Goal: Transaction & Acquisition: Subscribe to service/newsletter

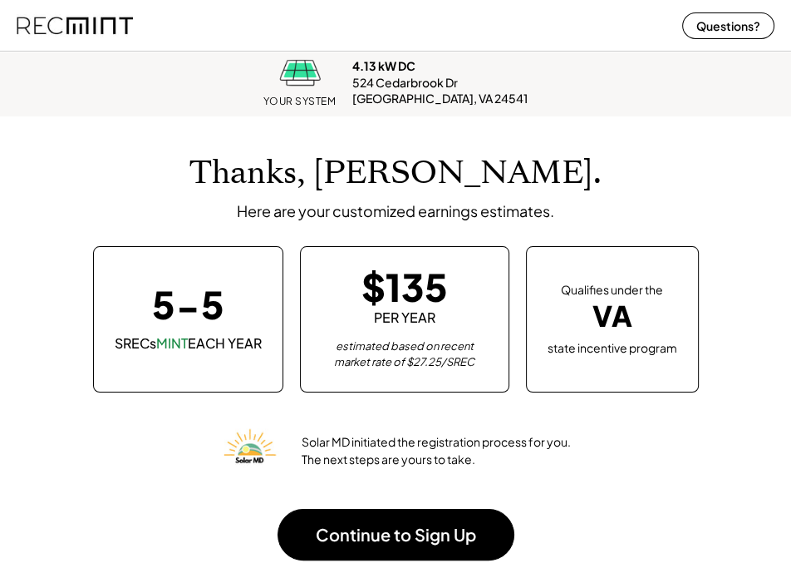
scroll to position [204, 749]
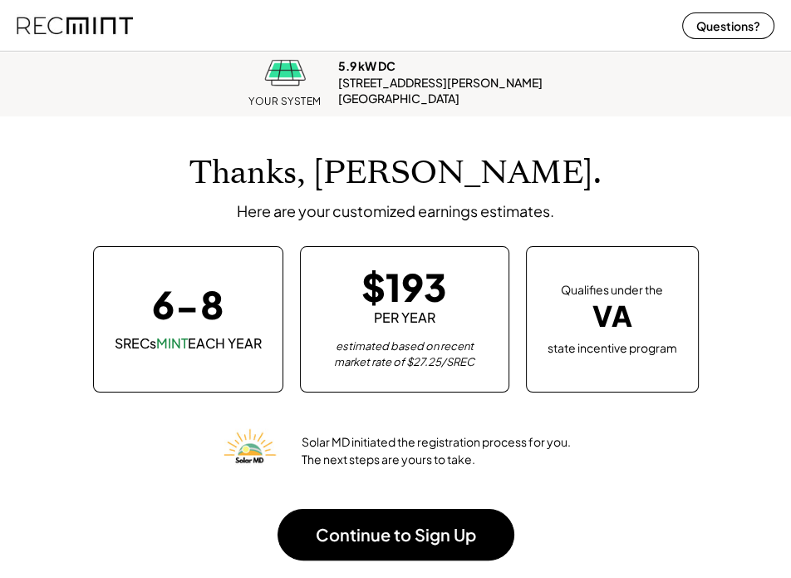
scroll to position [204, 749]
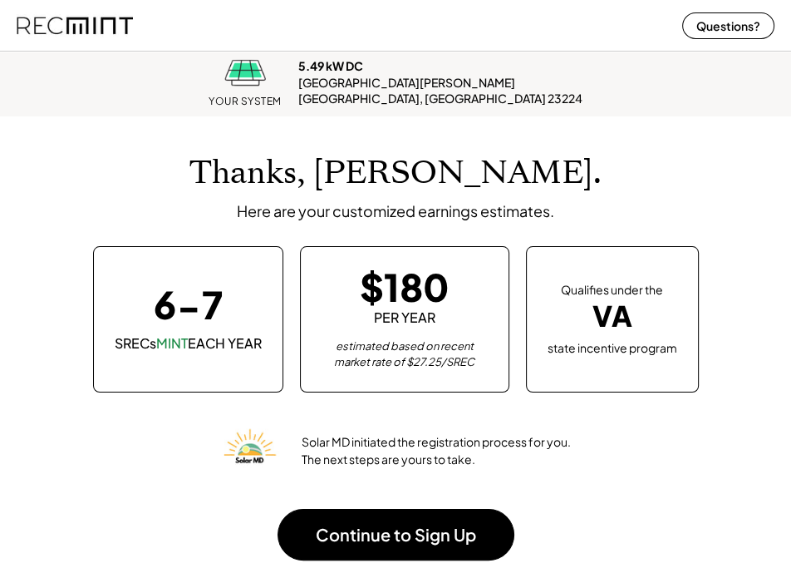
scroll to position [204, 749]
